Goal: Navigation & Orientation: Go to known website

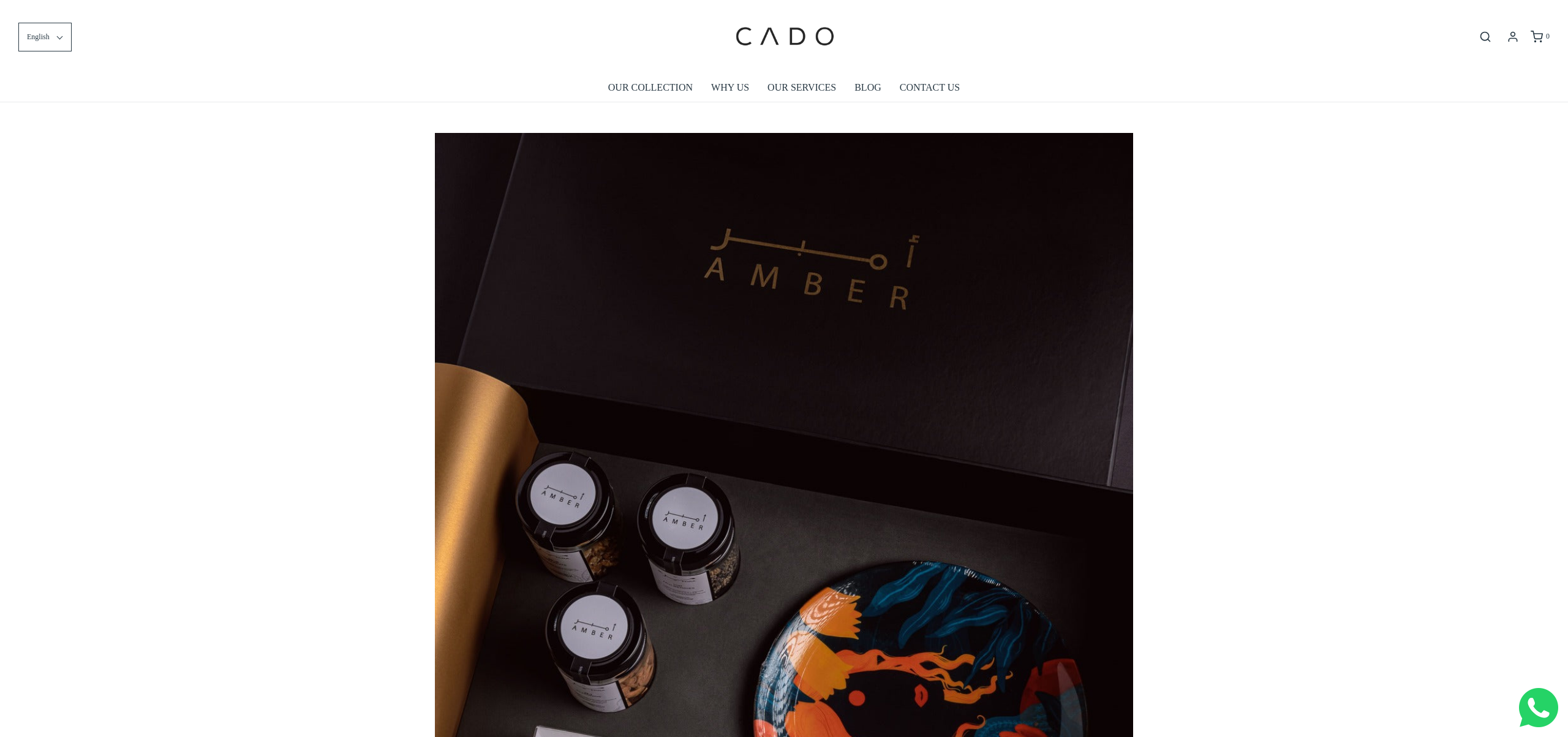
scroll to position [0, 129]
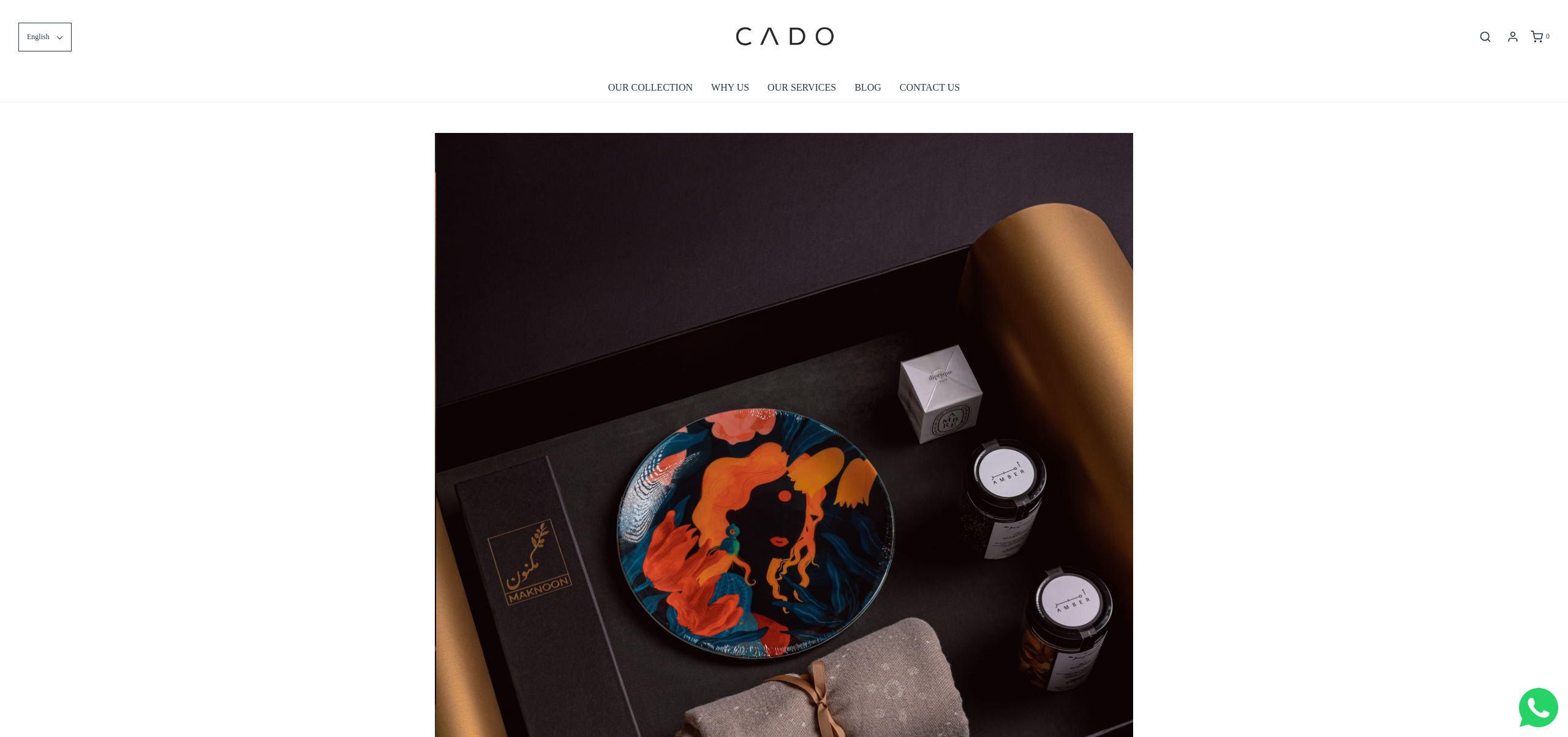
scroll to position [0, 1396]
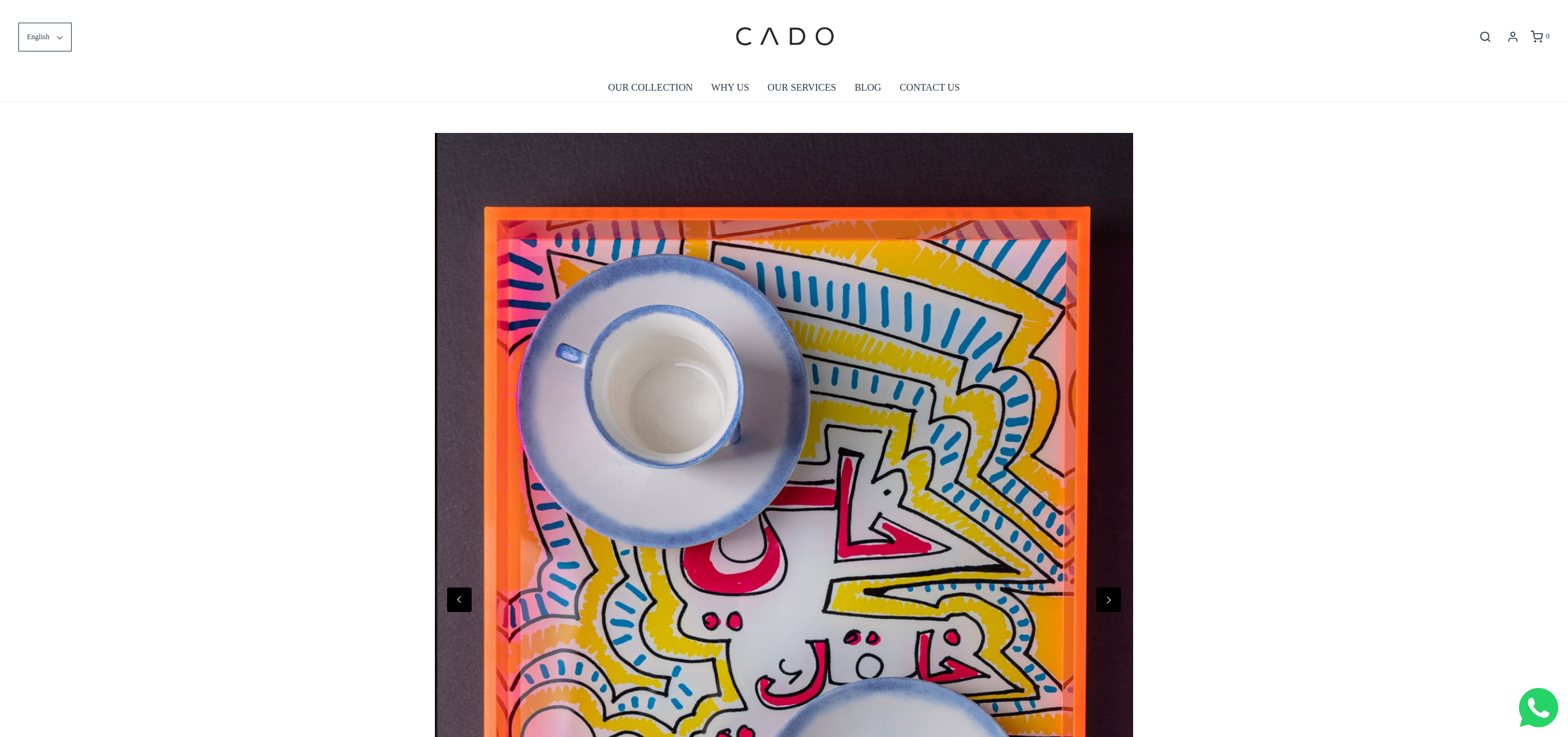
scroll to position [0, 4888]
